Goal: Task Accomplishment & Management: Use online tool/utility

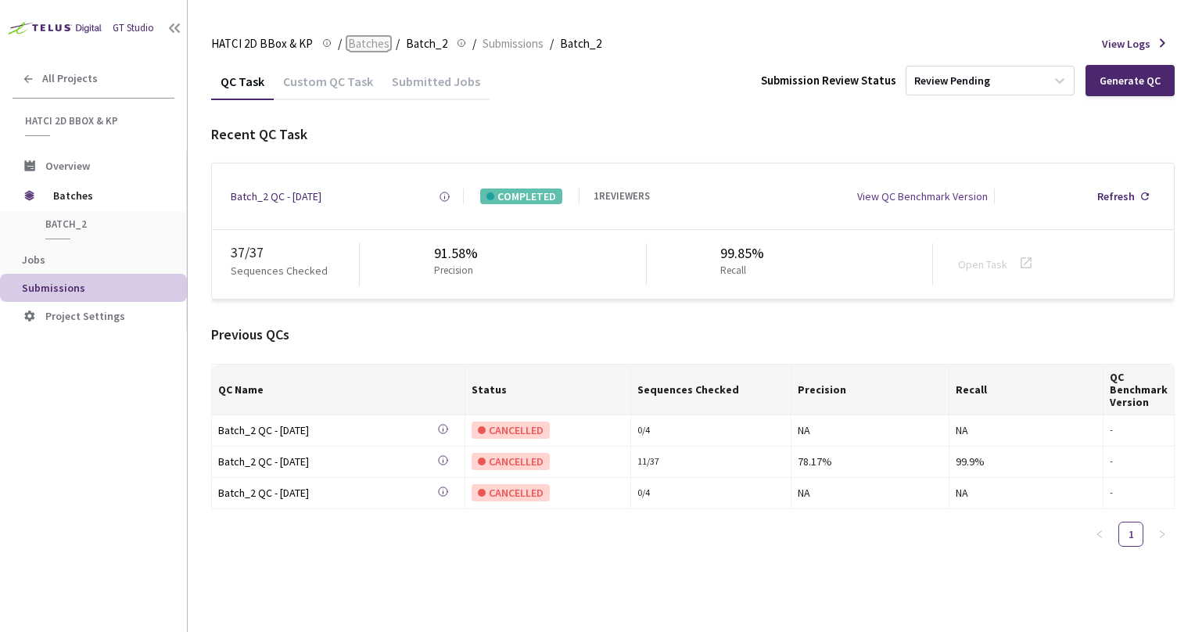
click at [363, 43] on span "Batches" at bounding box center [368, 43] width 41 height 19
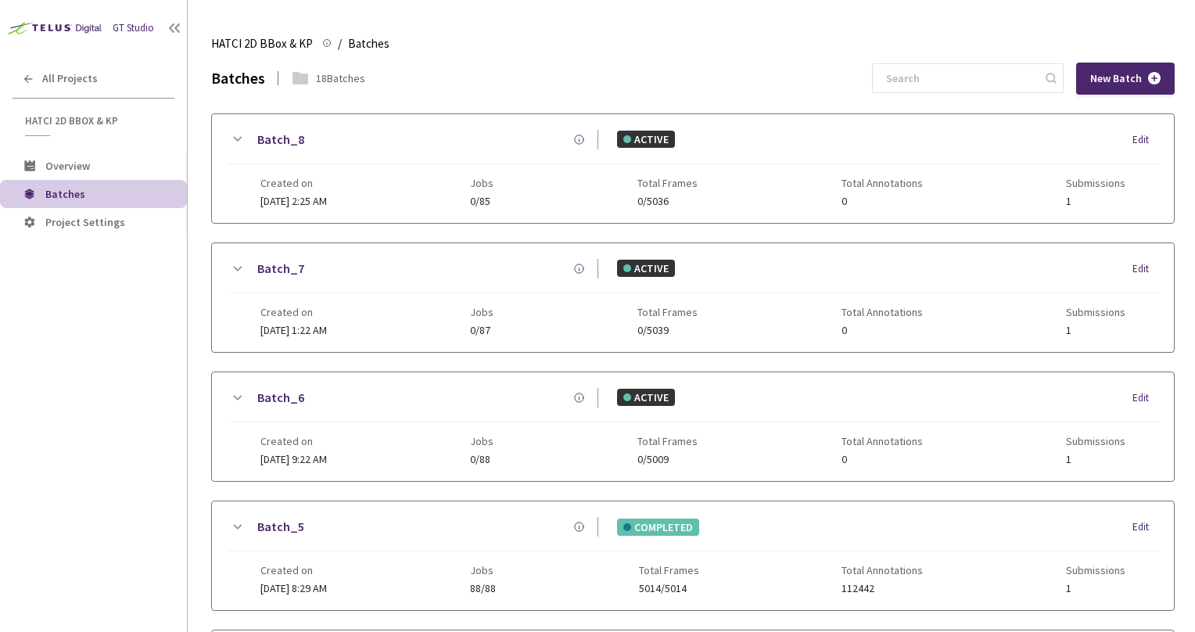
scroll to position [583, 0]
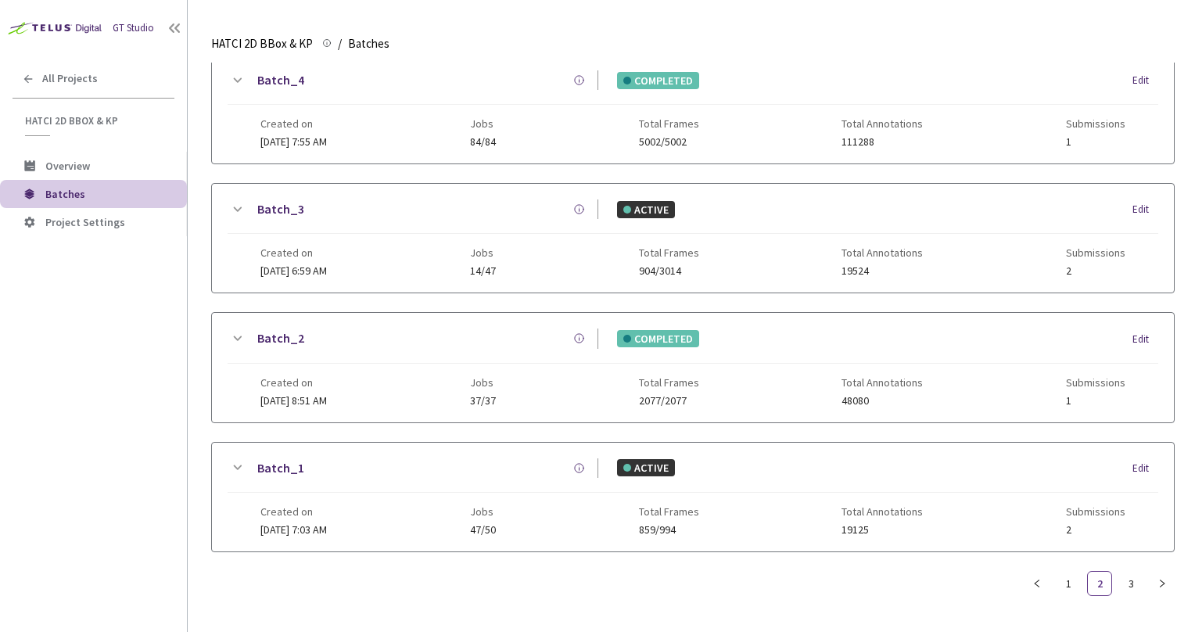
click at [238, 458] on icon at bounding box center [237, 467] width 19 height 19
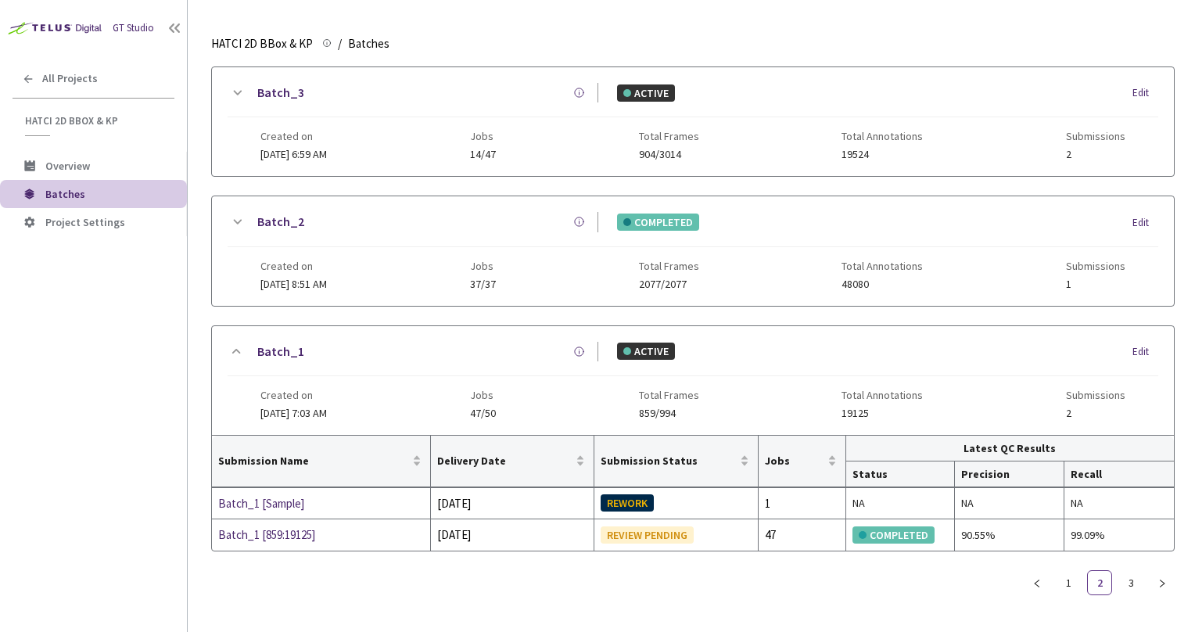
scroll to position [687, 0]
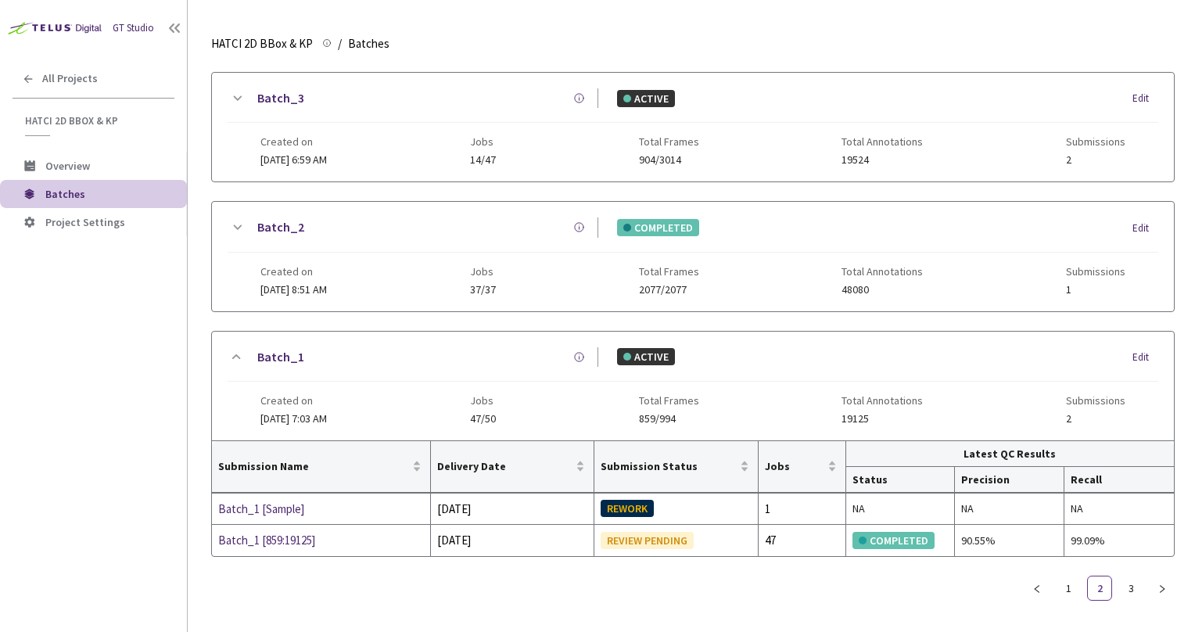
click at [239, 222] on icon at bounding box center [237, 227] width 19 height 19
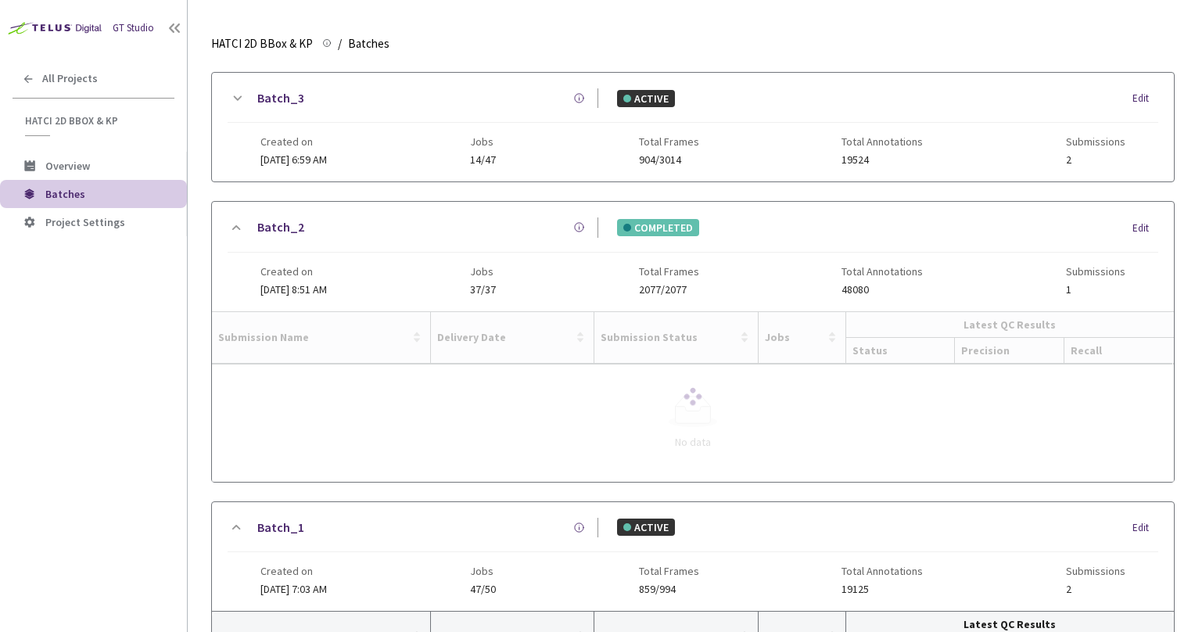
scroll to position [771, 0]
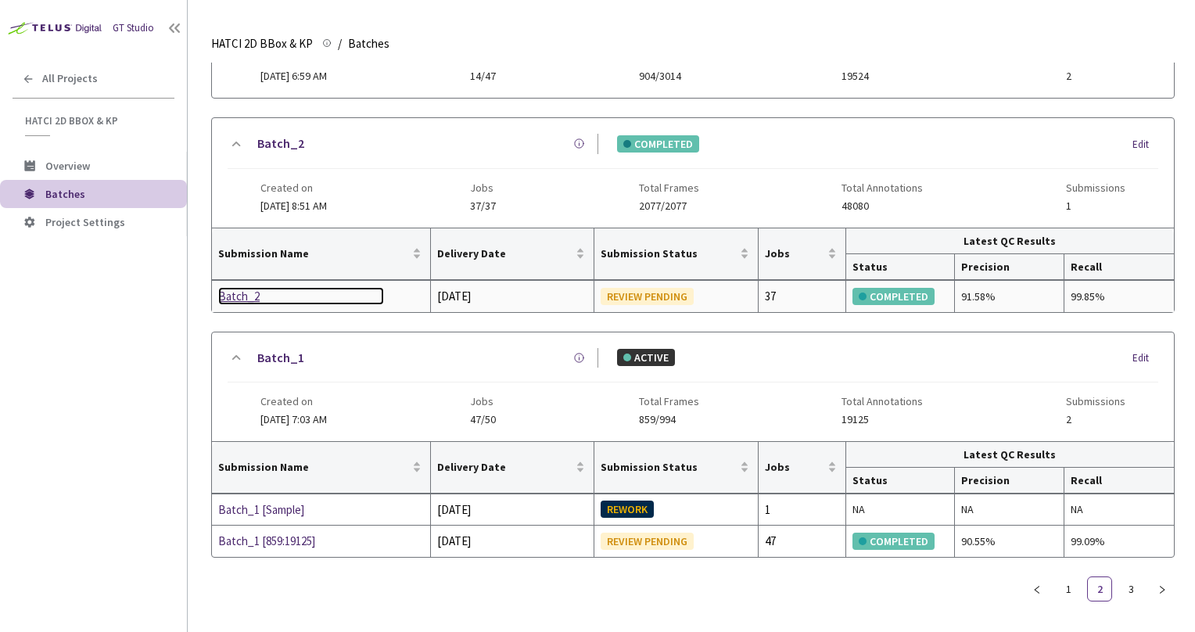
click at [231, 287] on div "Batch_2" at bounding box center [301, 296] width 166 height 19
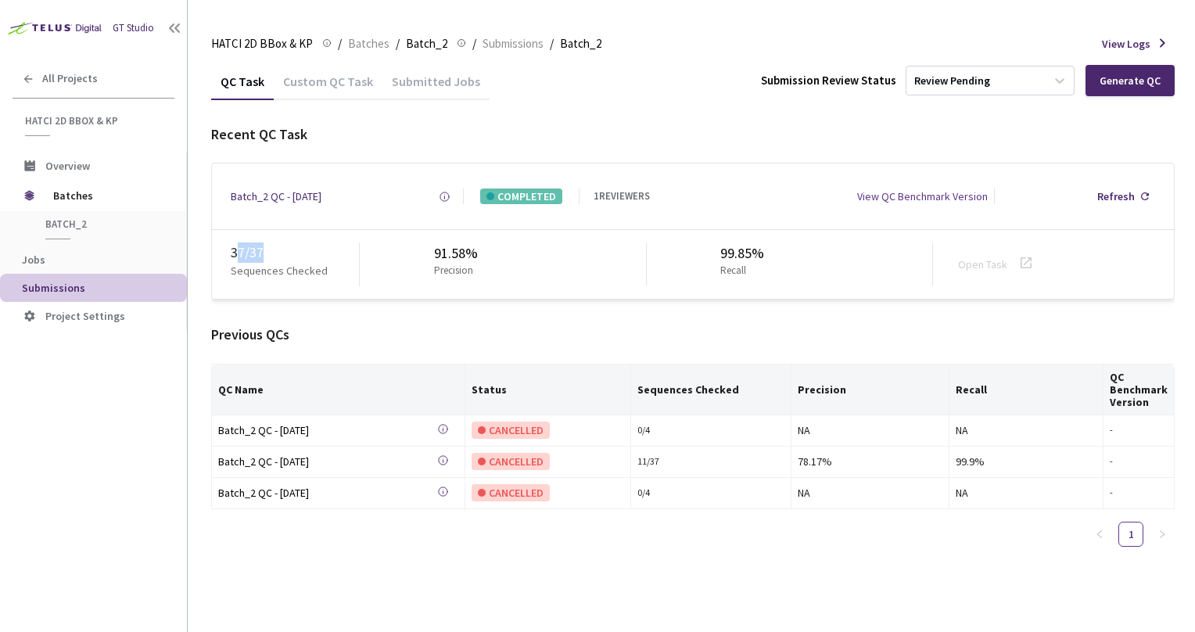
drag, startPoint x: 241, startPoint y: 251, endPoint x: 275, endPoint y: 257, distance: 34.1
click at [275, 257] on div "37 / 37" at bounding box center [295, 253] width 128 height 20
copy div "7 / 37"
click at [379, 338] on div "Previous QCs" at bounding box center [693, 335] width 964 height 20
click at [375, 38] on span "Batches" at bounding box center [368, 43] width 41 height 19
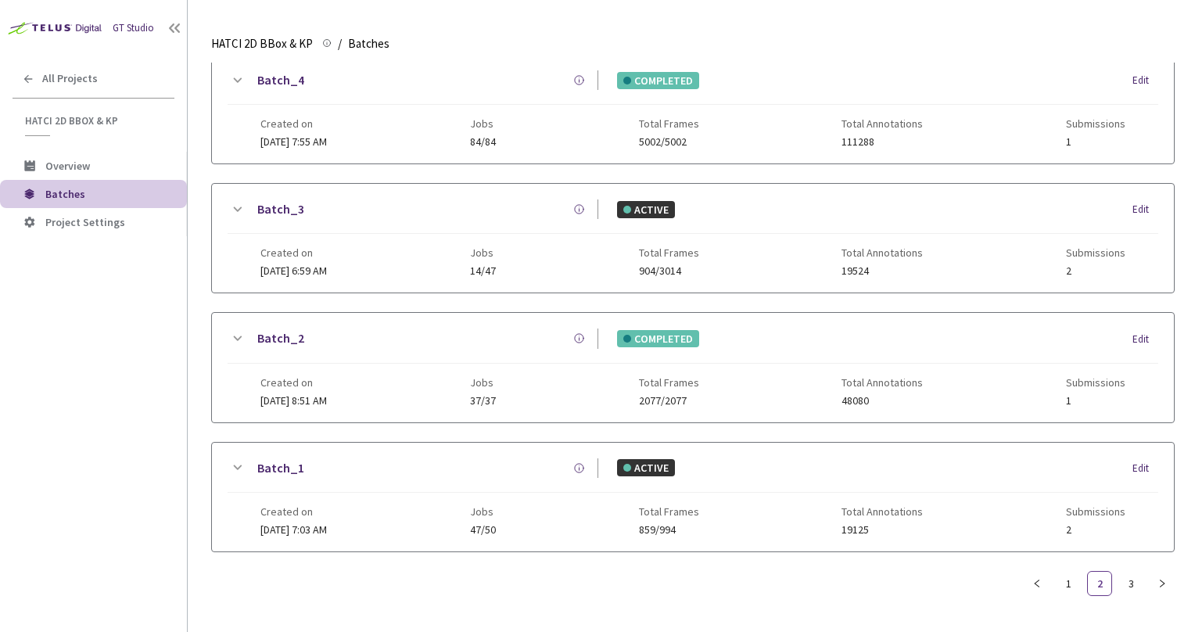
click at [235, 465] on icon at bounding box center [238, 467] width 9 height 5
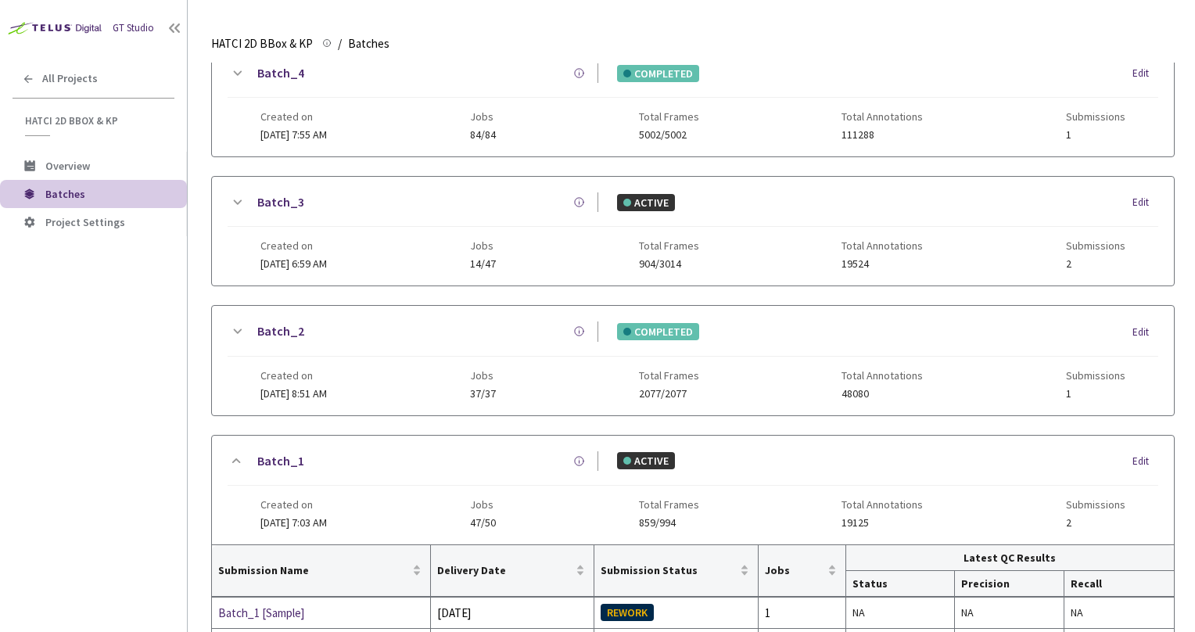
scroll to position [687, 0]
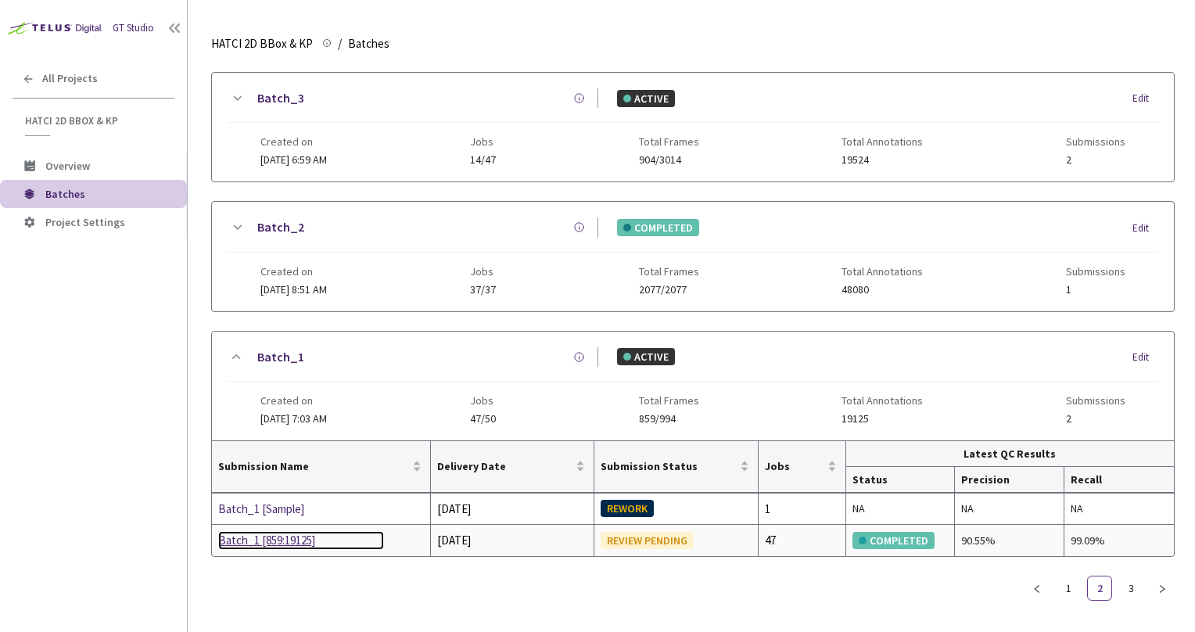
click at [278, 536] on div "Batch_1 [859:19125]" at bounding box center [301, 540] width 166 height 19
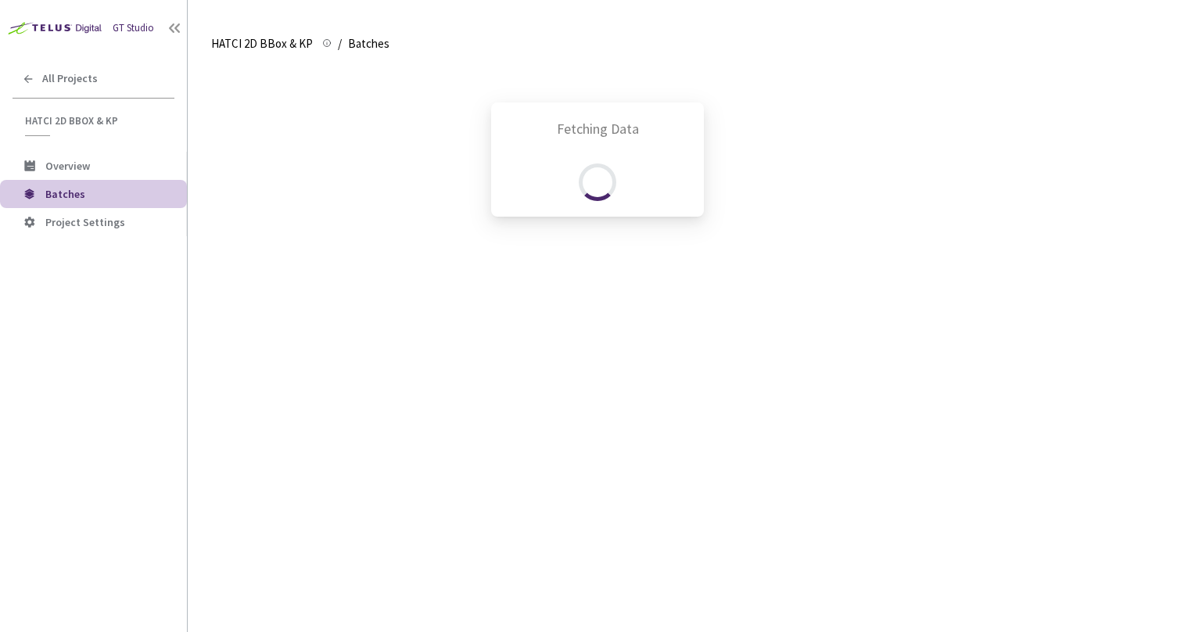
scroll to position [583, 0]
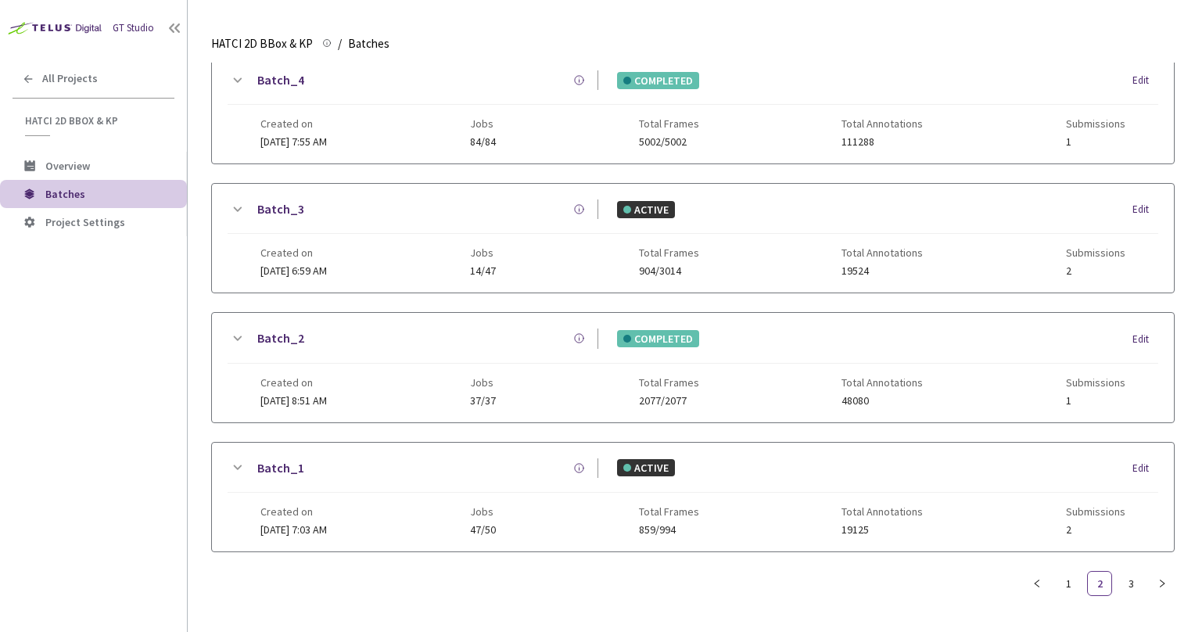
click at [241, 465] on icon at bounding box center [238, 467] width 9 height 5
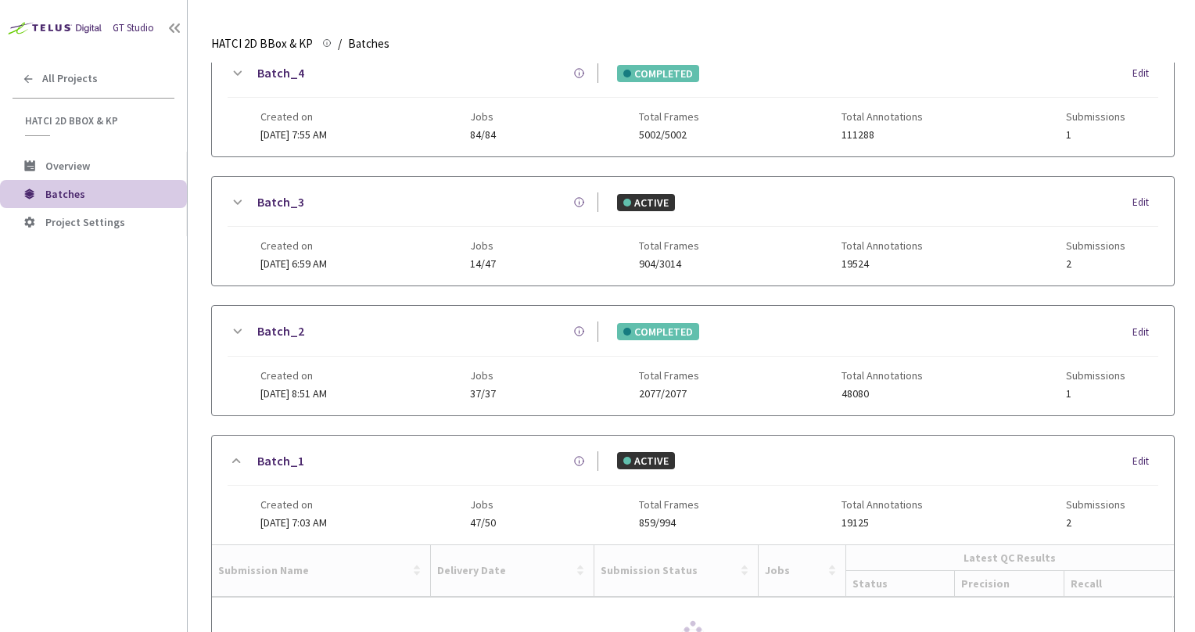
scroll to position [687, 0]
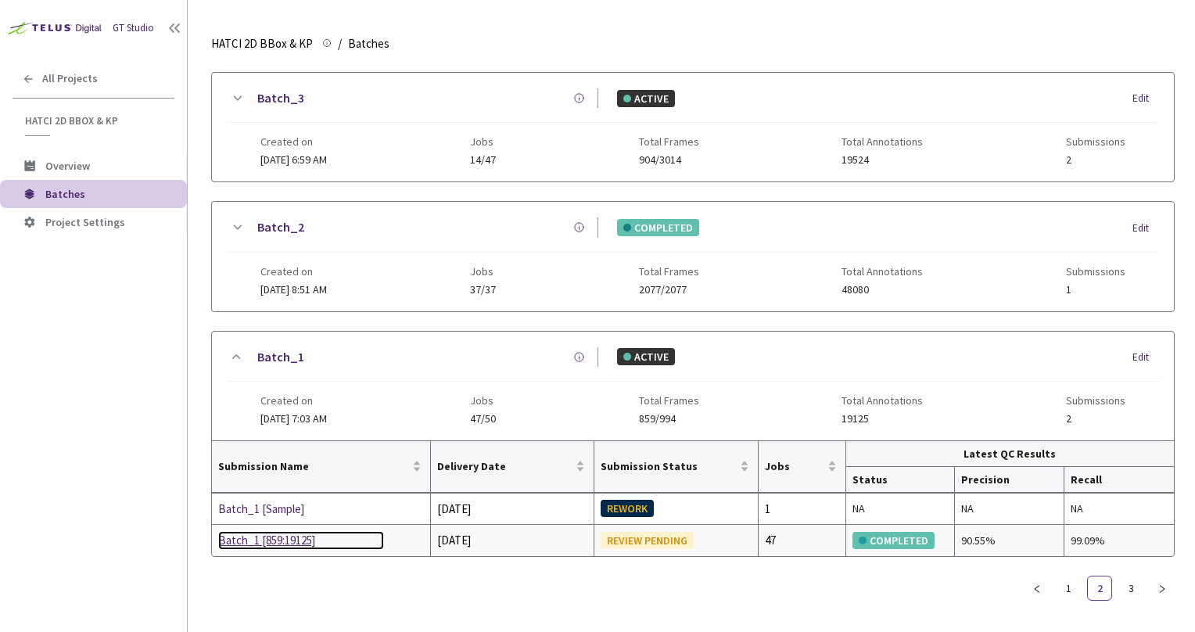
click at [289, 536] on div "Batch_1 [859:19125]" at bounding box center [301, 540] width 166 height 19
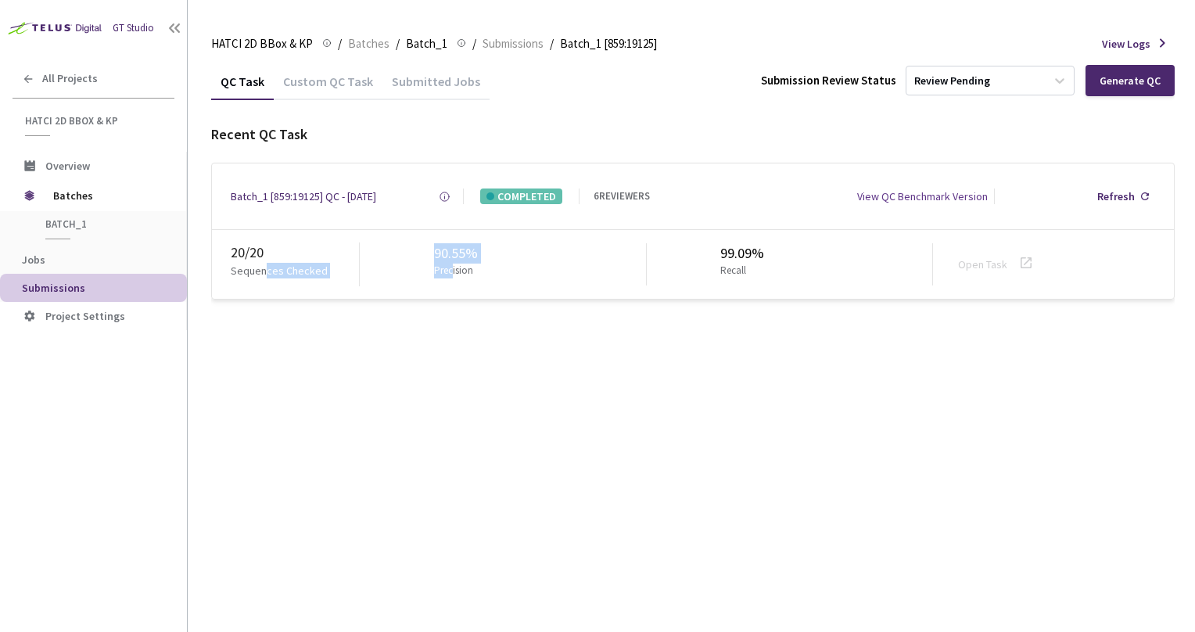
drag, startPoint x: 263, startPoint y: 338, endPoint x: 453, endPoint y: 404, distance: 201.1
click at [453, 404] on div "QC Task Custom QC Task Submitted Jobs Submission Review Status Review Pending G…" at bounding box center [693, 347] width 964 height 569
drag, startPoint x: 453, startPoint y: 404, endPoint x: 375, endPoint y: 451, distance: 90.6
click at [375, 451] on div "QC Task Custom QC Task Submitted Jobs Submission Review Status Review Pending G…" at bounding box center [693, 347] width 964 height 569
click at [386, 39] on ol "HATCI 2D BBox & KP HATCI 2D BBox & KP / Batches / Batch_1 Batch_1 / Submissions…" at bounding box center [434, 43] width 446 height 19
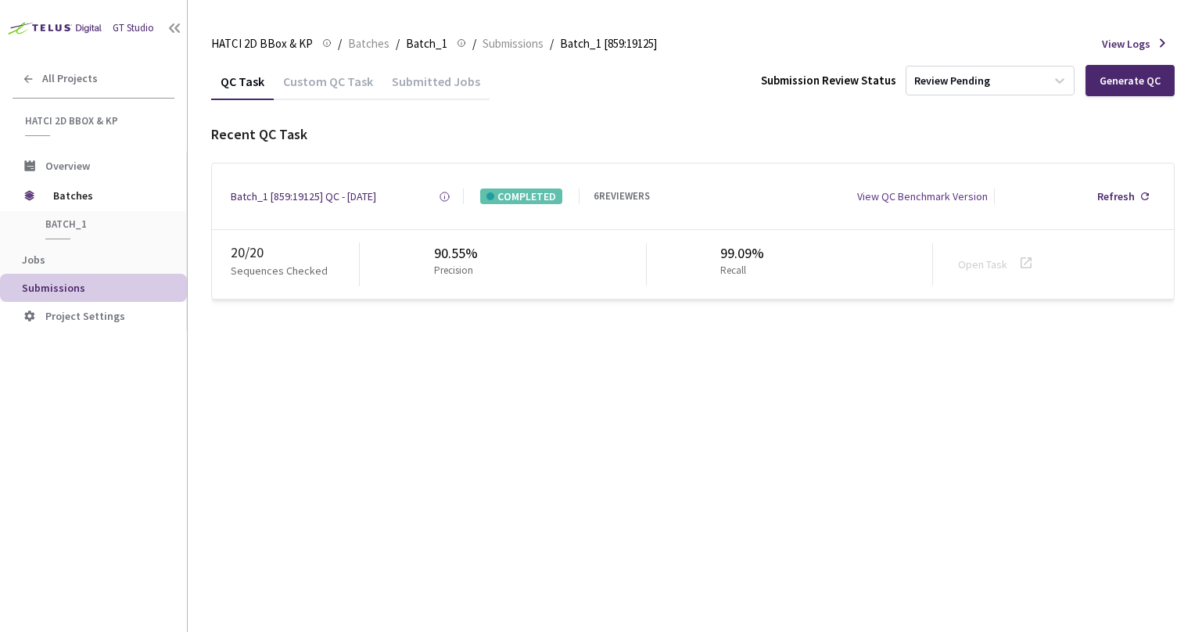
click at [337, 88] on div "Custom QC Task" at bounding box center [328, 87] width 109 height 27
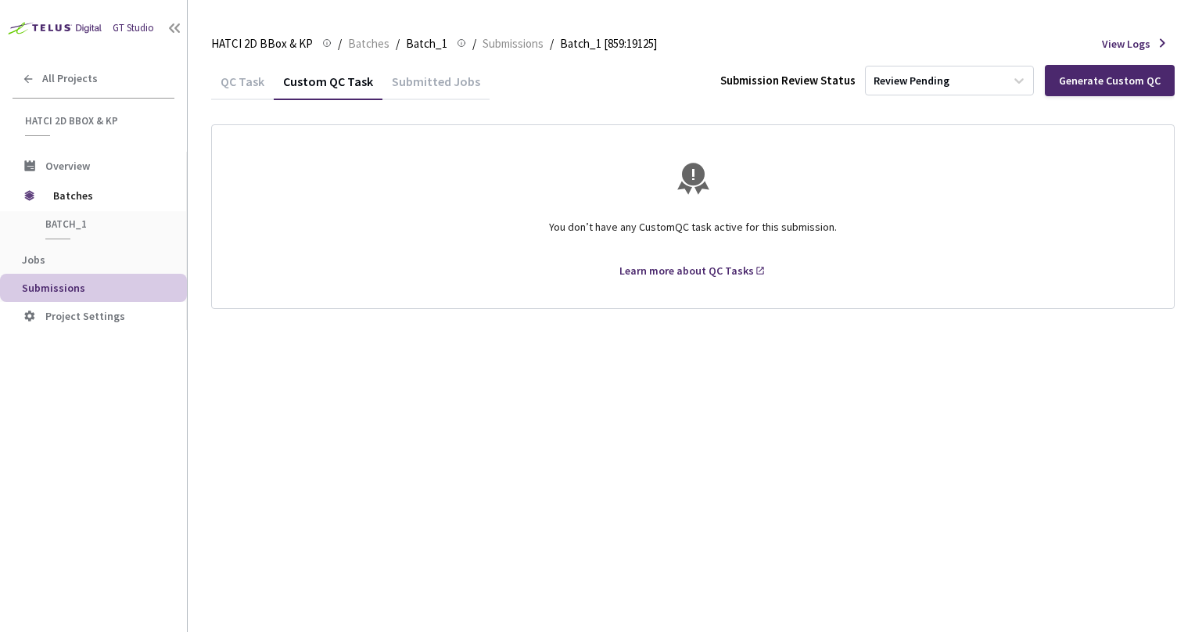
click at [260, 81] on div "QC Task" at bounding box center [242, 87] width 63 height 27
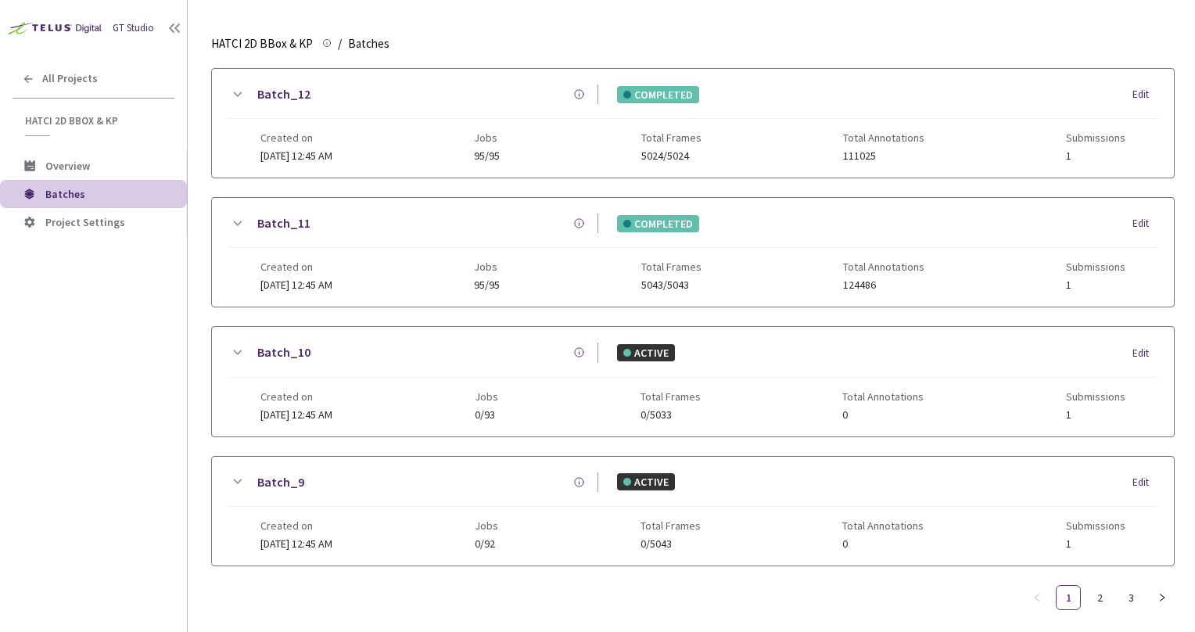
scroll to position [583, 0]
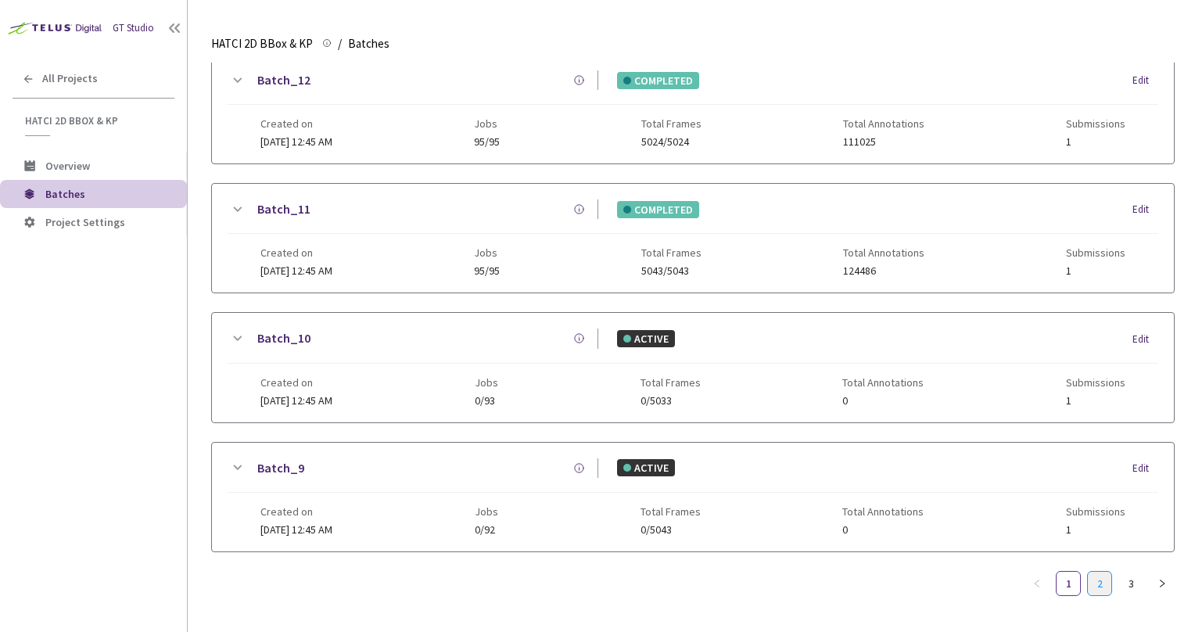
click at [1108, 580] on link "2" at bounding box center [1099, 583] width 23 height 23
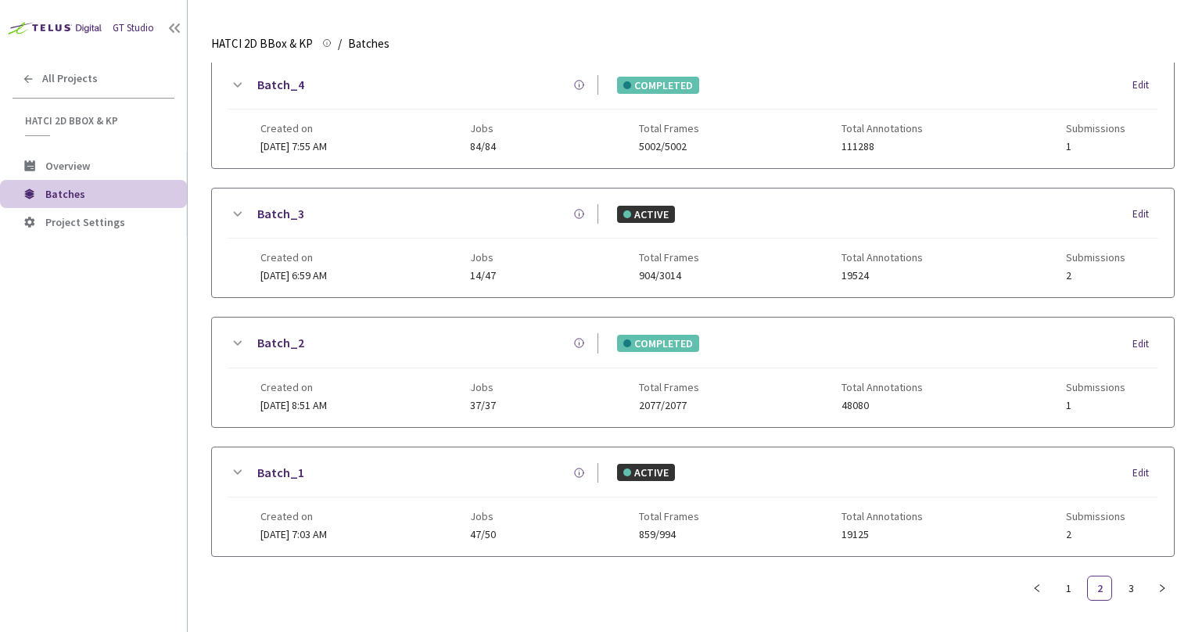
click at [232, 336] on icon at bounding box center [237, 343] width 19 height 19
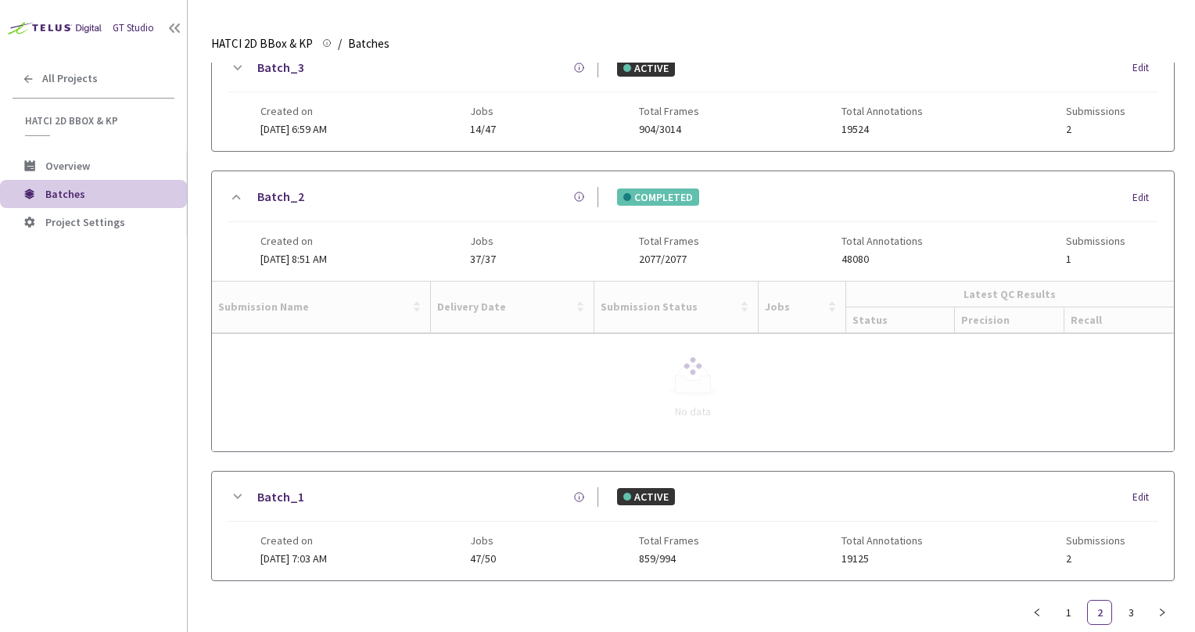
scroll to position [655, 0]
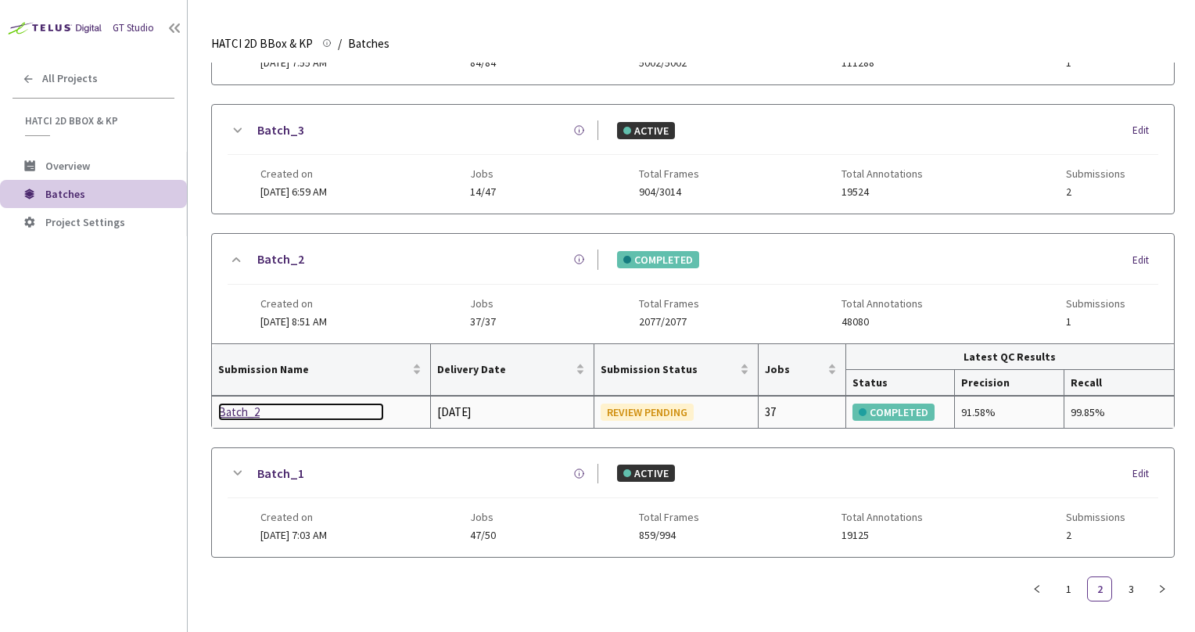
click at [228, 410] on div "Batch_2" at bounding box center [301, 412] width 166 height 19
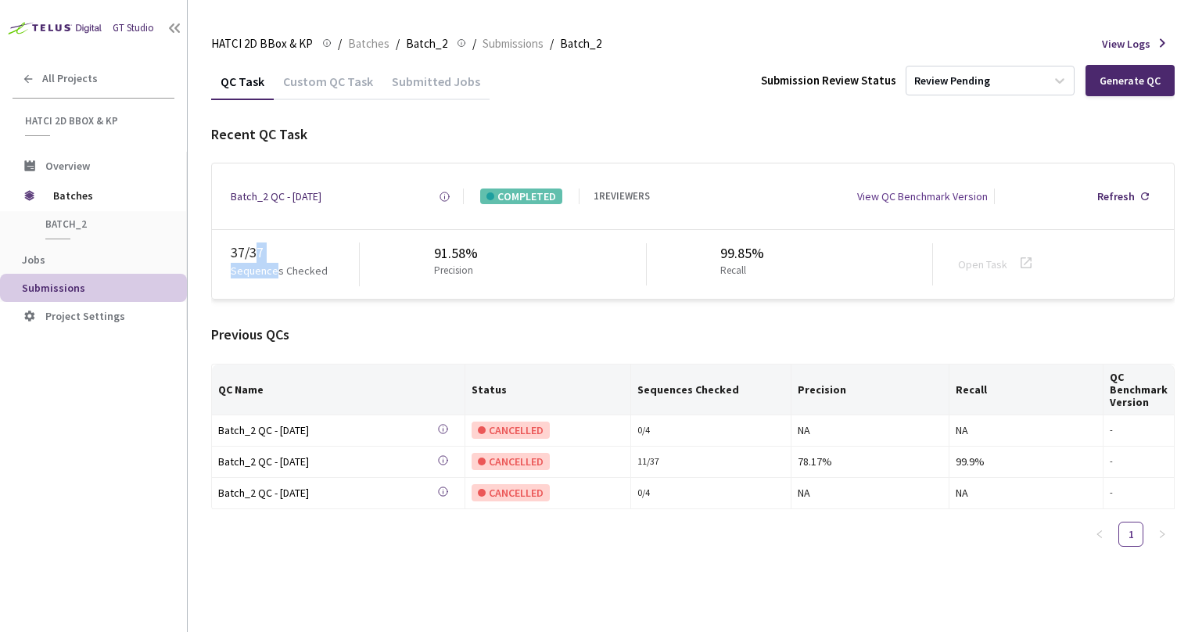
drag, startPoint x: 254, startPoint y: 251, endPoint x: 279, endPoint y: 268, distance: 29.9
click at [279, 268] on div "37 / 37 Sequences Checked" at bounding box center [295, 265] width 129 height 44
click at [279, 268] on p "Sequences Checked" at bounding box center [279, 271] width 97 height 16
click at [864, 362] on div "Previous QCs QC Name Status Sequences Checked Precision Recall QC Benchmark Ver…" at bounding box center [693, 442] width 964 height 235
click at [391, 258] on div "91.58% Precision" at bounding box center [503, 264] width 286 height 42
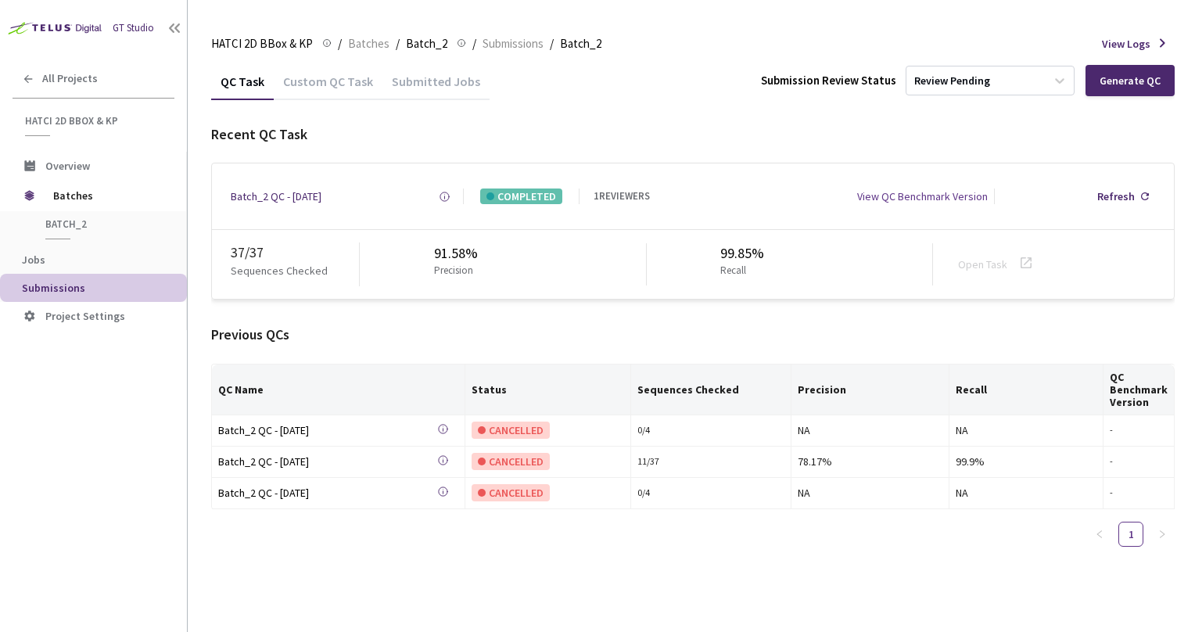
click at [918, 122] on div "QC Task Custom QC Task Submitted Jobs Submission Review Status Review Pending G…" at bounding box center [693, 311] width 964 height 497
click at [745, 133] on div "Recent QC Task" at bounding box center [693, 134] width 964 height 20
click at [629, 56] on div "HATCI 2D BBox & KP HATCI 2D BBox & KP / Batches / Batch_2 Batch_2 / Submissions…" at bounding box center [693, 44] width 964 height 38
click at [670, 75] on div "QC Task Custom QC Task Submitted Jobs Submission Review Status Review Pending G…" at bounding box center [693, 81] width 964 height 37
click at [604, 125] on div "Recent QC Task" at bounding box center [693, 134] width 964 height 20
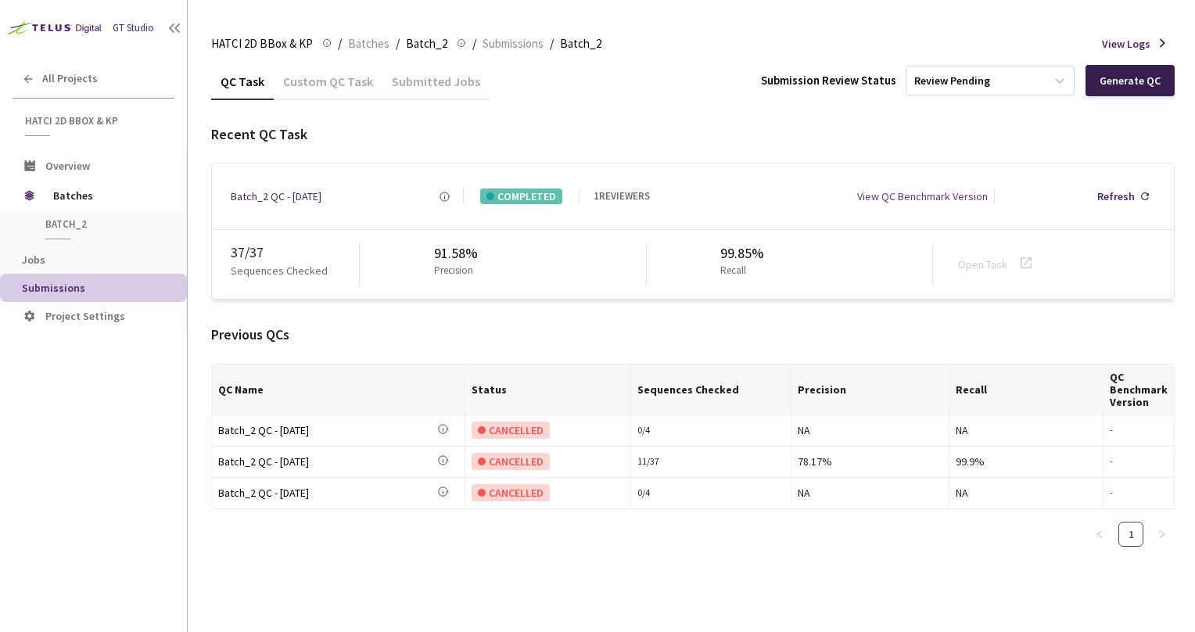
click at [1130, 92] on div "Generate QC" at bounding box center [1130, 80] width 89 height 31
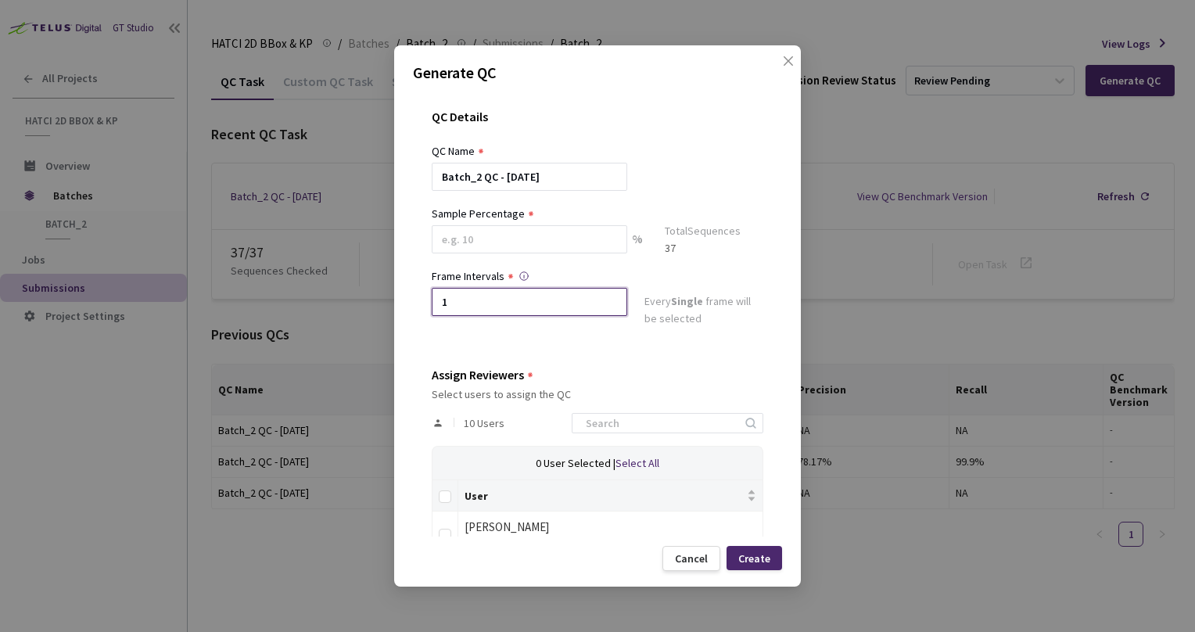
click at [512, 313] on input "1" at bounding box center [530, 302] width 196 height 28
type input "2"
click at [698, 138] on div "QC Details" at bounding box center [598, 126] width 332 height 33
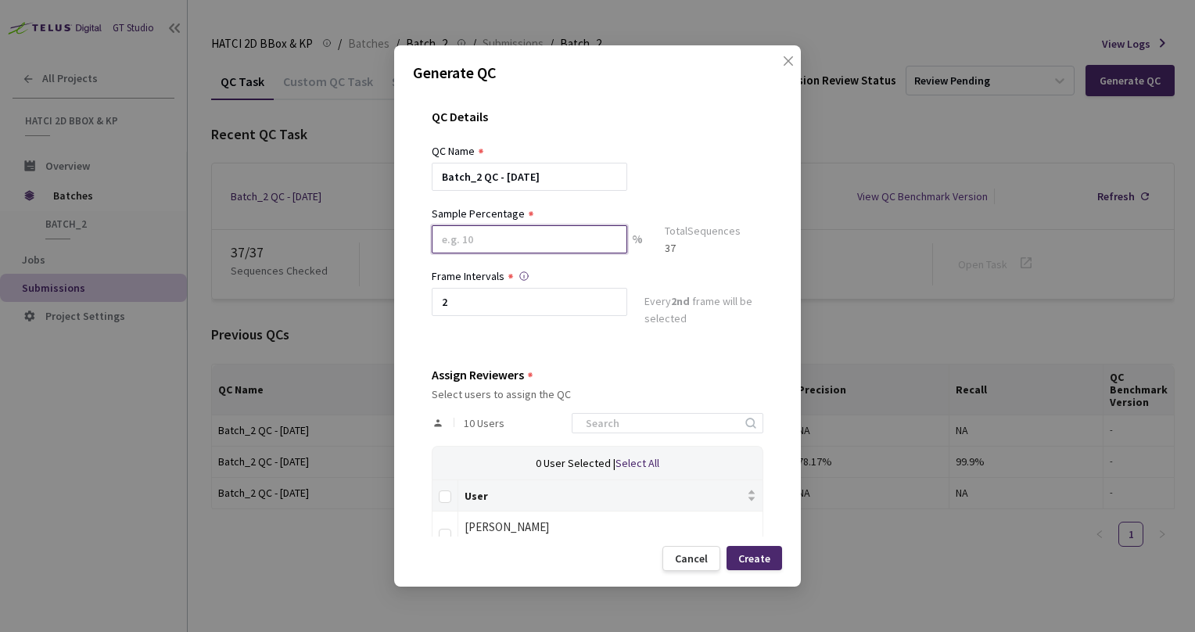
drag, startPoint x: 505, startPoint y: 242, endPoint x: 312, endPoint y: 210, distance: 195.1
click at [312, 210] on div "Generate QC QC Details QC Name Batch_2 QC - 14 Aug, 2025 Sample Percentage % To…" at bounding box center [597, 316] width 1195 height 632
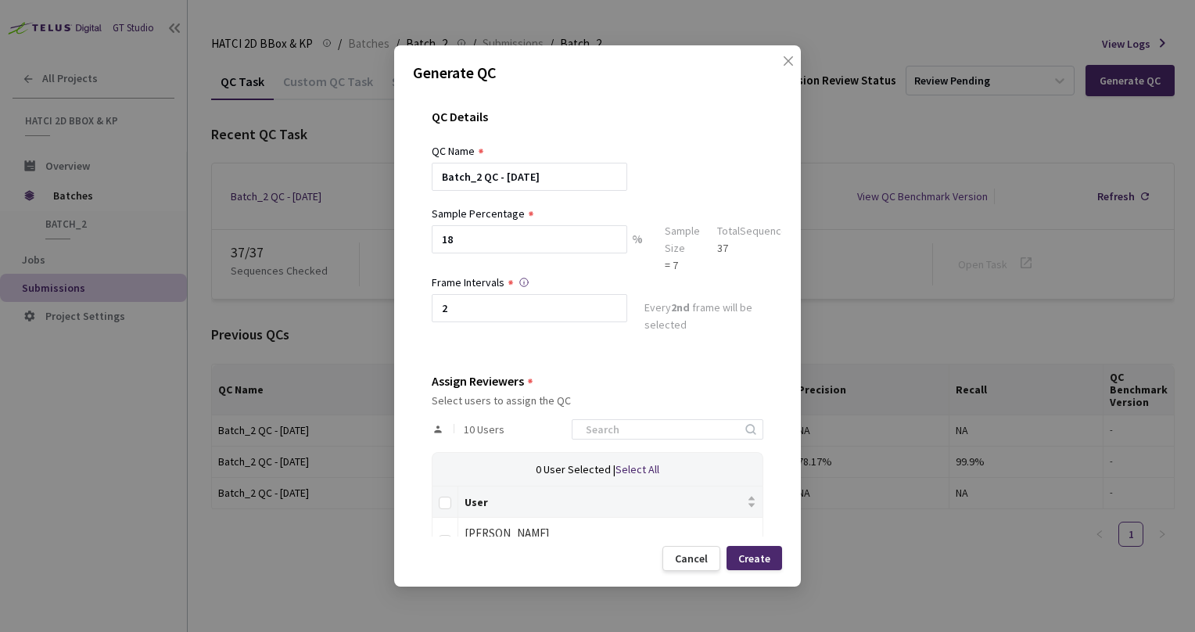
click at [698, 117] on div "QC Details" at bounding box center [598, 126] width 332 height 33
click at [519, 251] on input "18" at bounding box center [530, 239] width 196 height 28
drag, startPoint x: 519, startPoint y: 251, endPoint x: 390, endPoint y: 235, distance: 130.9
click at [390, 235] on div "Generate QC QC Details QC Name Batch_2 QC - 14 Aug, 2025 Sample Percentage 18 %…" at bounding box center [597, 316] width 1195 height 632
click at [703, 145] on div "QC Name" at bounding box center [598, 150] width 332 height 17
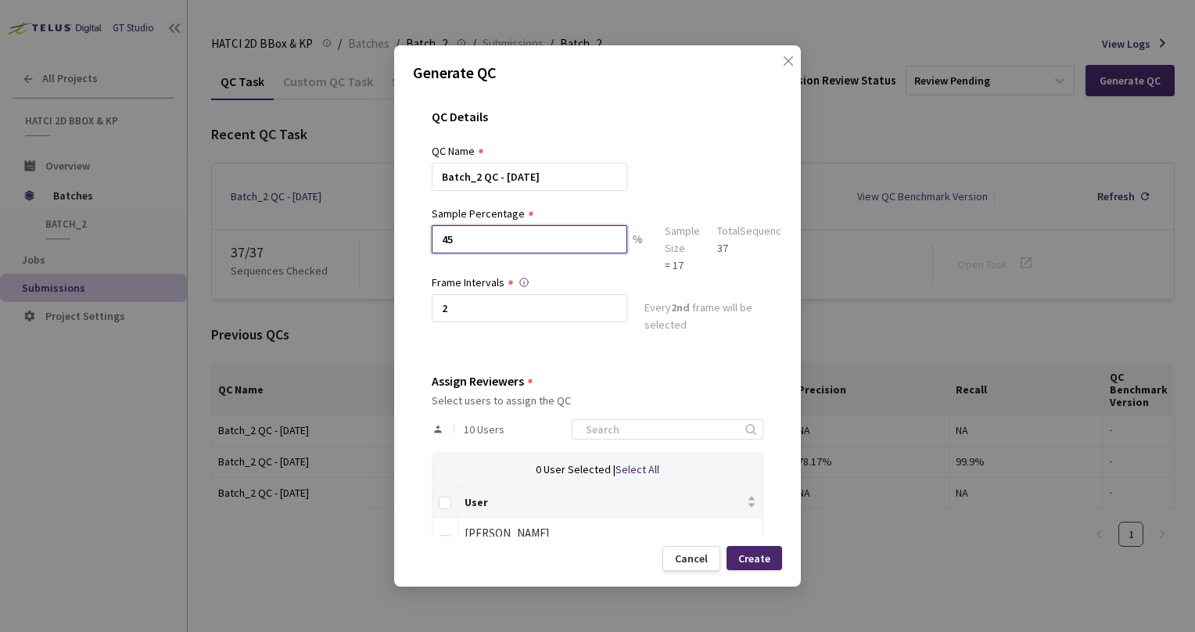
drag, startPoint x: 472, startPoint y: 241, endPoint x: 408, endPoint y: 232, distance: 64.8
click at [408, 232] on div "Generate QC QC Details QC Name Batch_2 QC - 14 Aug, 2025 Sample Percentage 45 %…" at bounding box center [597, 315] width 407 height 541
click at [684, 185] on div "Batch_2 QC - 14 Aug, 2025" at bounding box center [598, 177] width 332 height 28
drag, startPoint x: 477, startPoint y: 234, endPoint x: 401, endPoint y: 229, distance: 76.8
click at [401, 229] on div "Generate QC QC Details QC Name Batch_2 QC - 14 Aug, 2025 Sample Percentage 25 %…" at bounding box center [597, 315] width 407 height 541
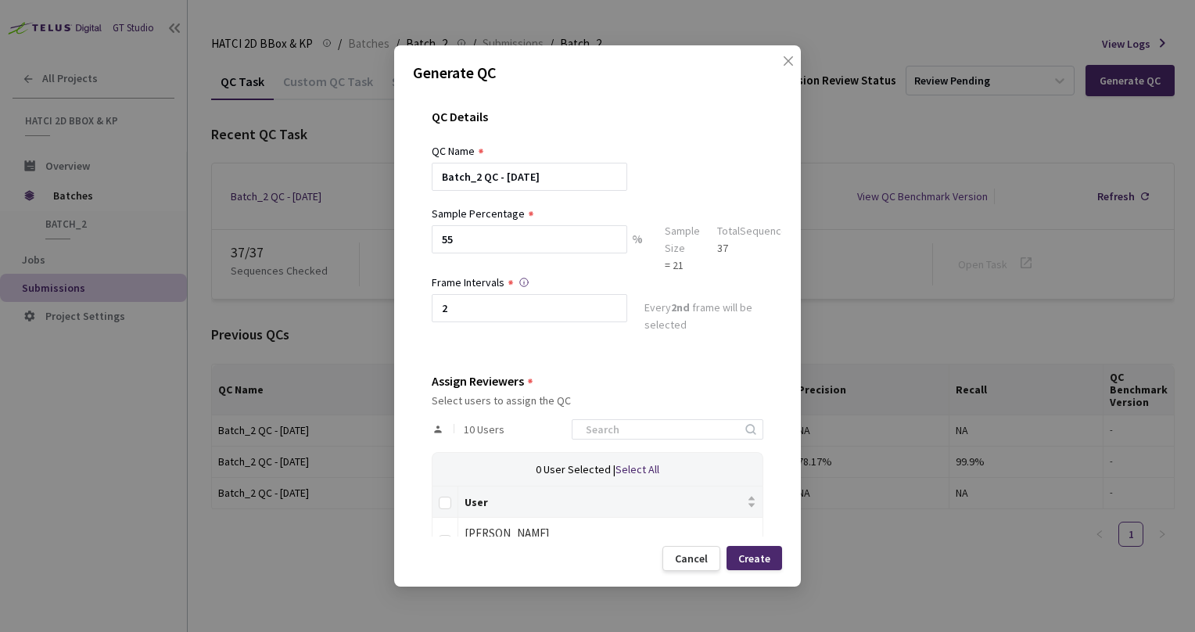
click at [720, 169] on div "Batch_2 QC - 14 Aug, 2025" at bounding box center [598, 177] width 332 height 28
click at [500, 240] on input "55" at bounding box center [530, 239] width 196 height 28
type input "54"
drag, startPoint x: 711, startPoint y: 199, endPoint x: 694, endPoint y: 191, distance: 19.2
click at [694, 191] on div "QC Name Batch_2 QC - 14 Aug, 2025" at bounding box center [598, 173] width 332 height 63
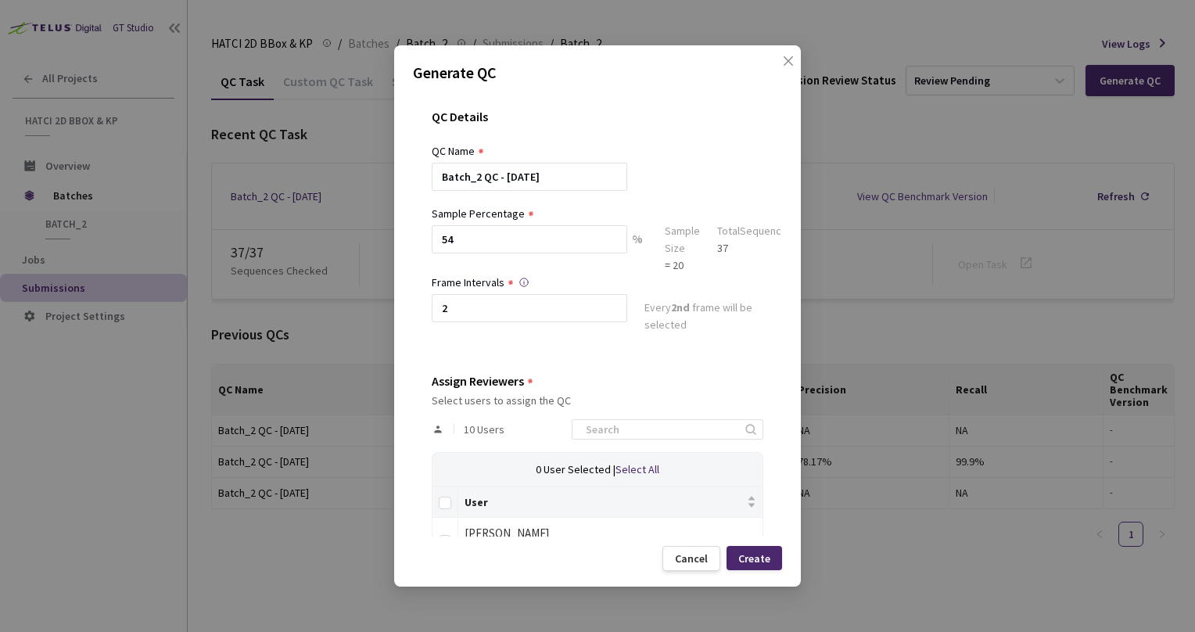
click at [601, 363] on div "QC Details QC Name Batch_2 QC - 14 Aug, 2025 Sample Percentage 54 % Sample Size…" at bounding box center [597, 314] width 369 height 446
click at [585, 352] on div "QC Details QC Name Batch_2 QC - 14 Aug, 2025 Sample Percentage 54 % Sample Size…" at bounding box center [597, 314] width 369 height 446
click at [598, 349] on div "QC Details QC Name Batch_2 QC - 14 Aug, 2025 Sample Percentage 54 % Sample Size…" at bounding box center [597, 314] width 369 height 446
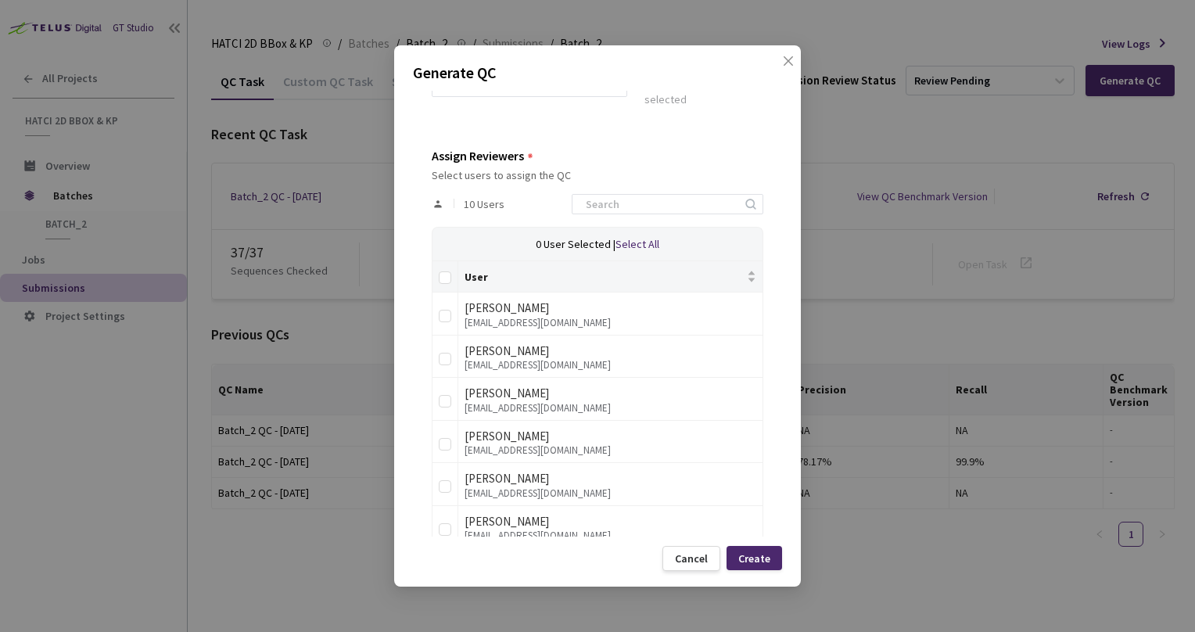
scroll to position [232, 0]
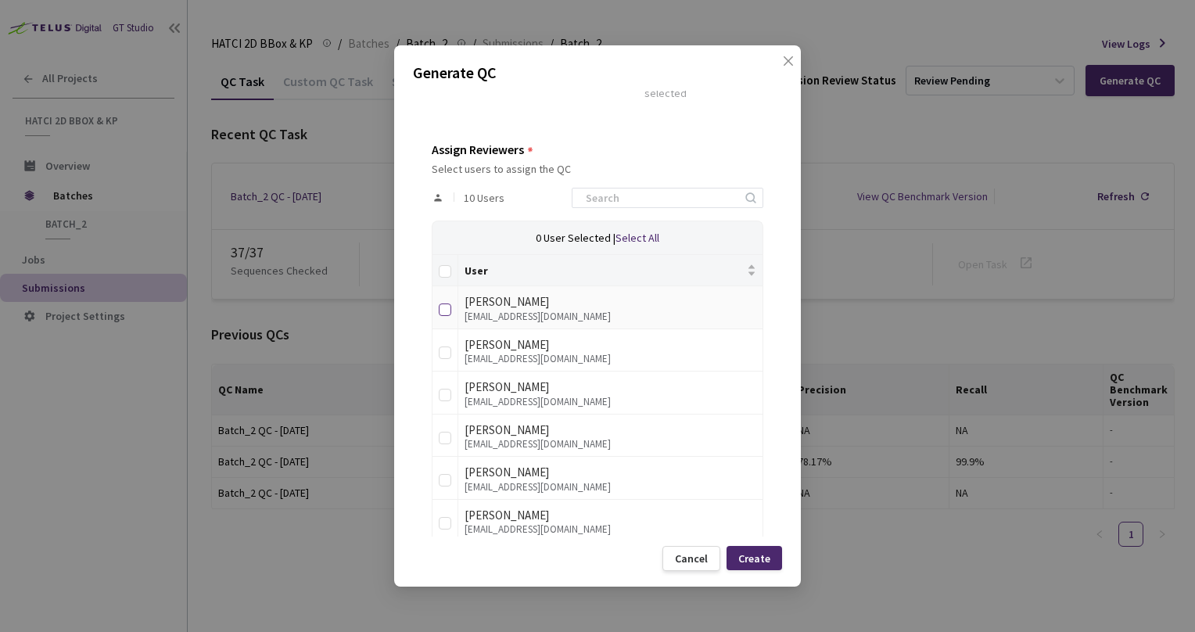
click at [448, 311] on input "checkbox" at bounding box center [445, 310] width 13 height 13
checkbox input "true"
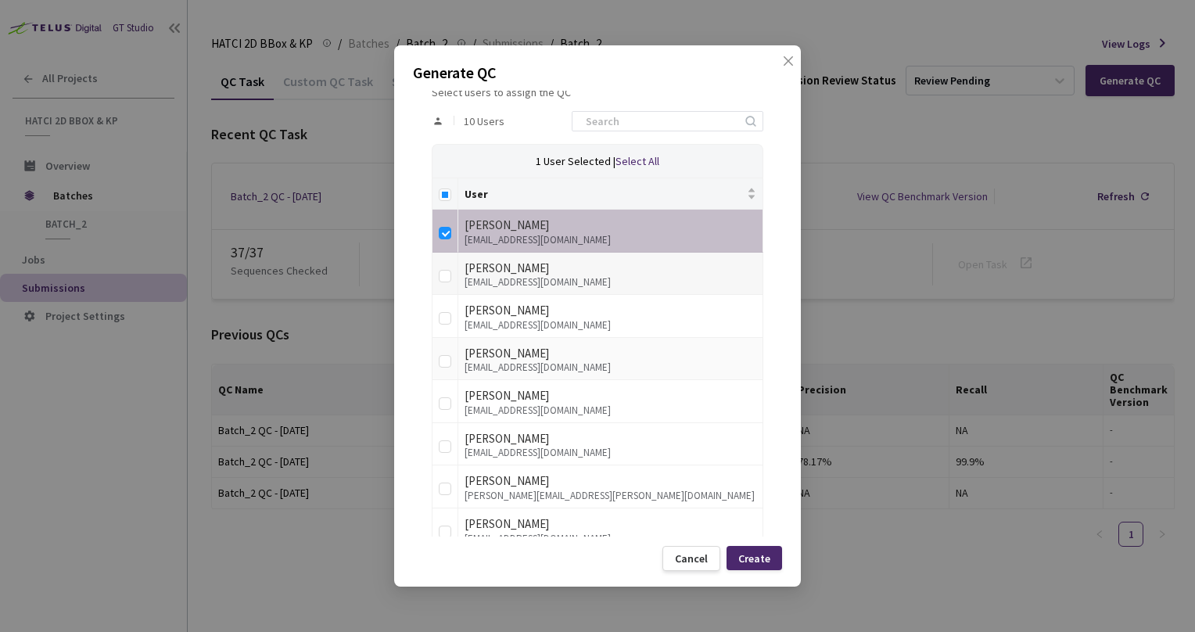
scroll to position [309, 0]
click at [447, 272] on input "checkbox" at bounding box center [445, 275] width 13 height 13
checkbox input "true"
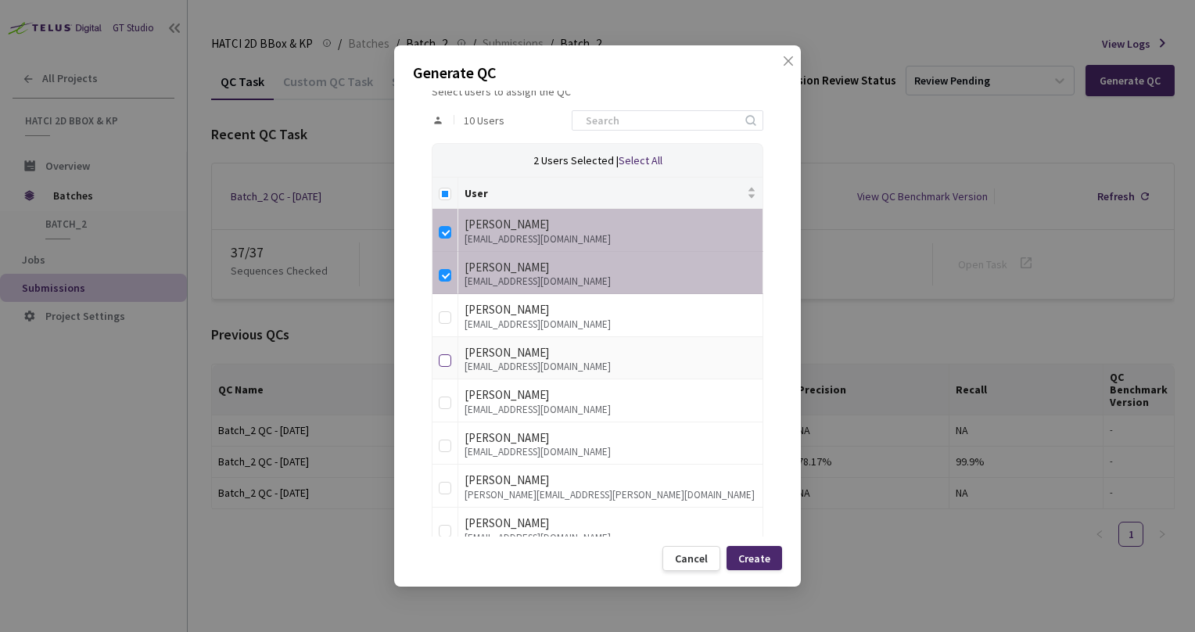
click at [439, 360] on input "checkbox" at bounding box center [445, 360] width 13 height 13
checkbox input "true"
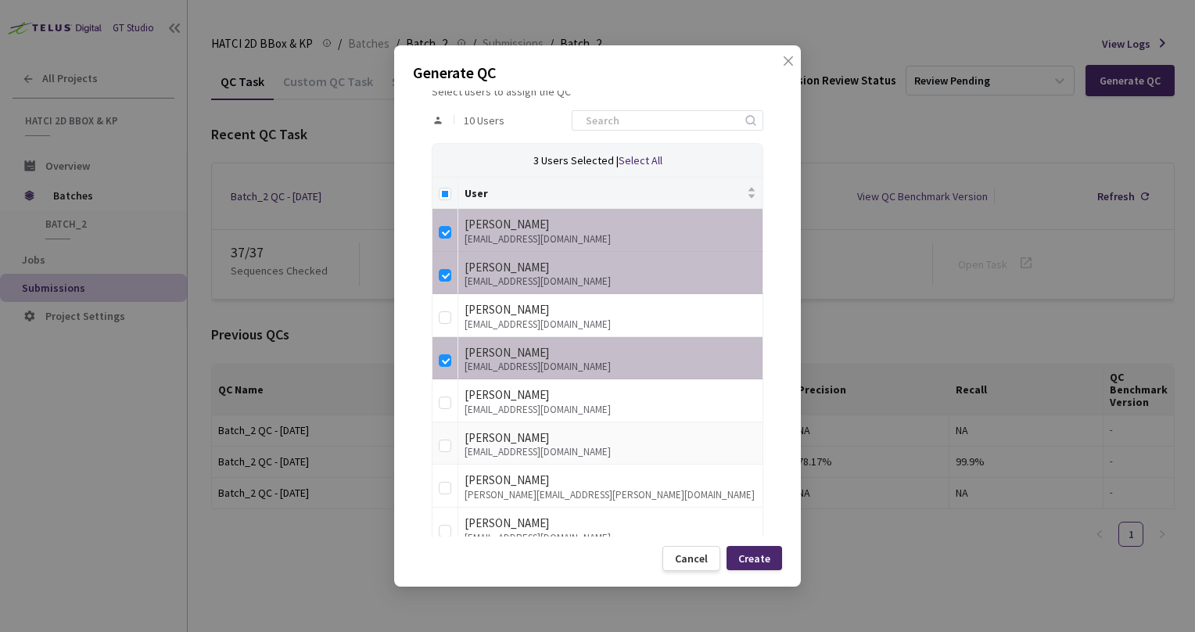
scroll to position [424, 0]
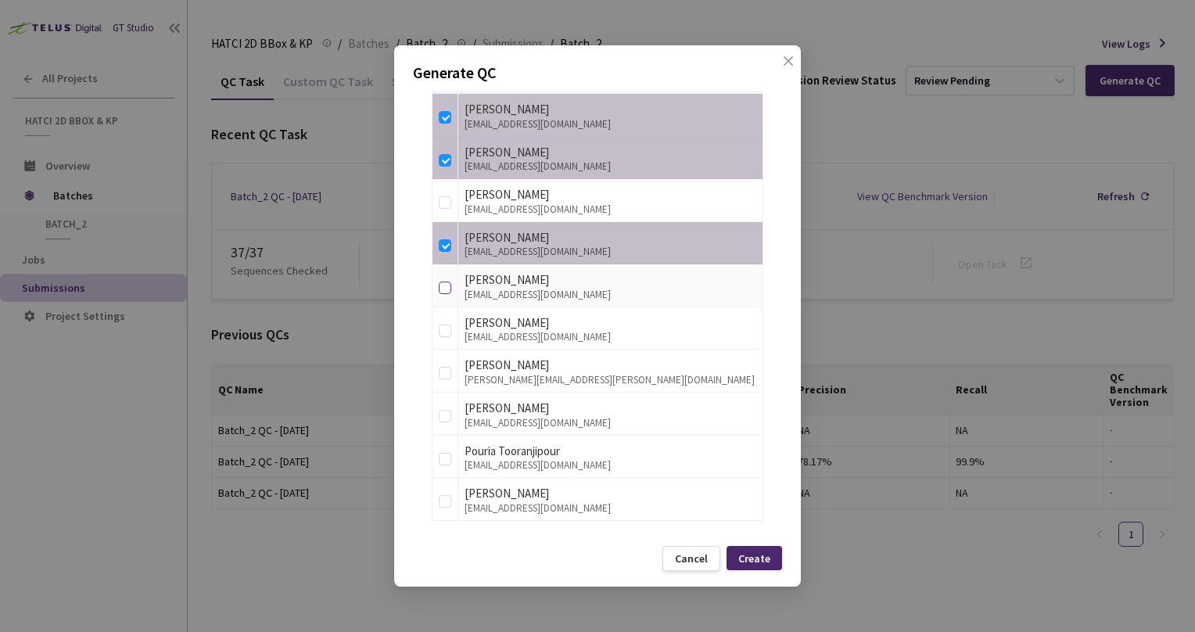
click at [445, 291] on input "checkbox" at bounding box center [445, 288] width 13 height 13
checkbox input "true"
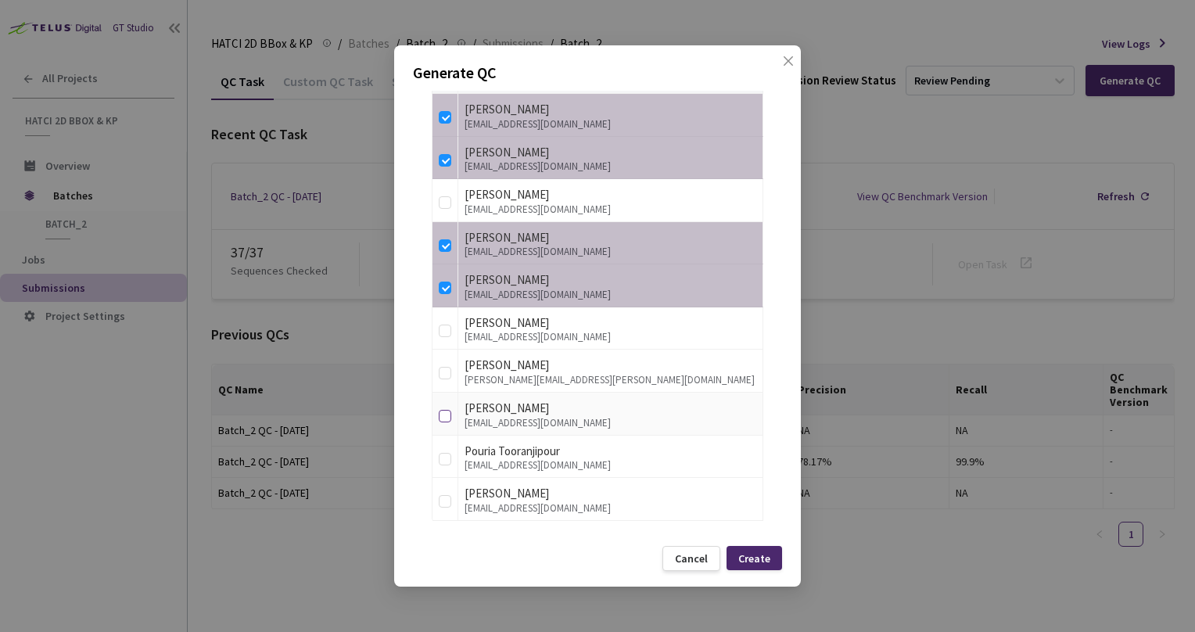
click at [445, 410] on input "checkbox" at bounding box center [445, 416] width 13 height 13
checkbox input "true"
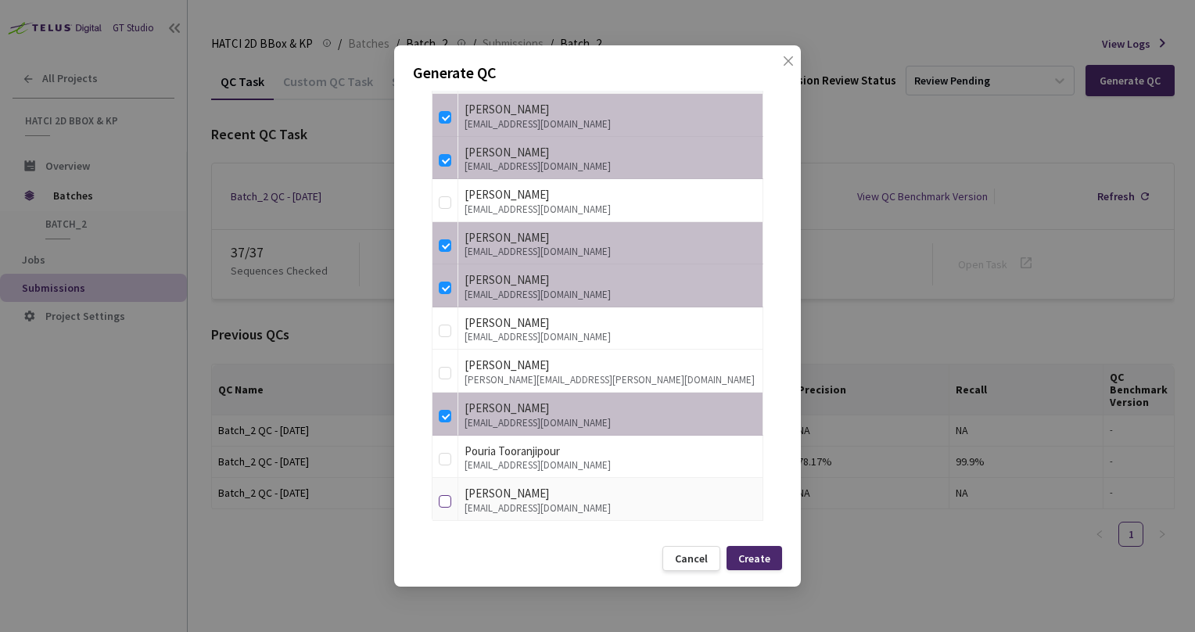
click at [444, 501] on input "checkbox" at bounding box center [445, 501] width 13 height 13
checkbox input "true"
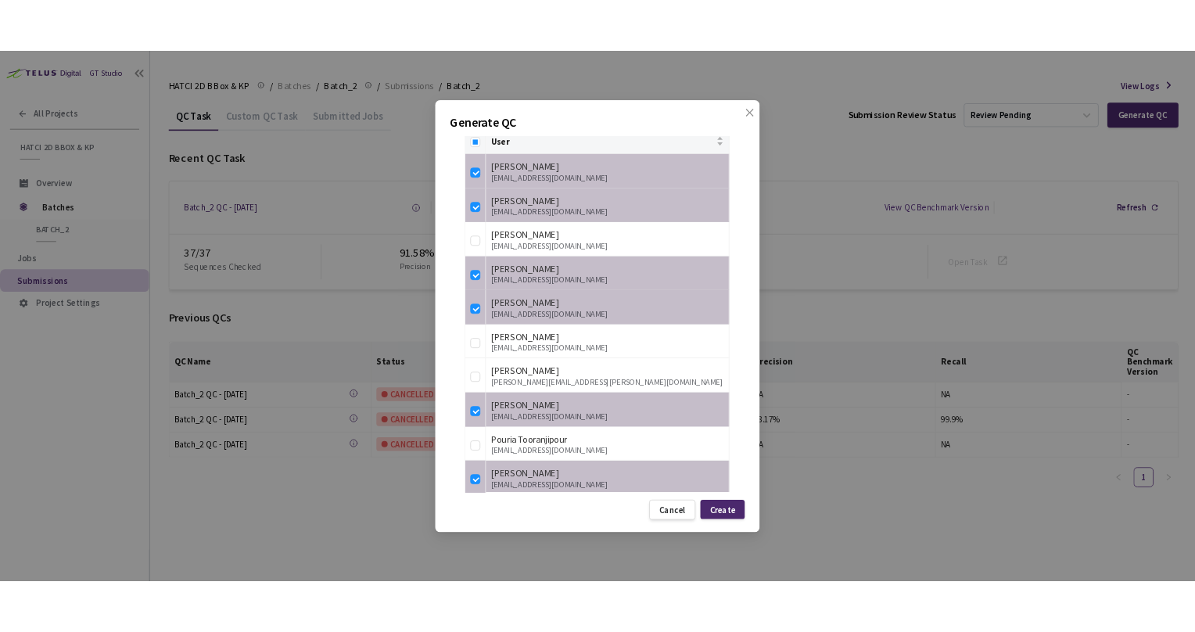
scroll to position [405, 0]
